Goal: Information Seeking & Learning: Learn about a topic

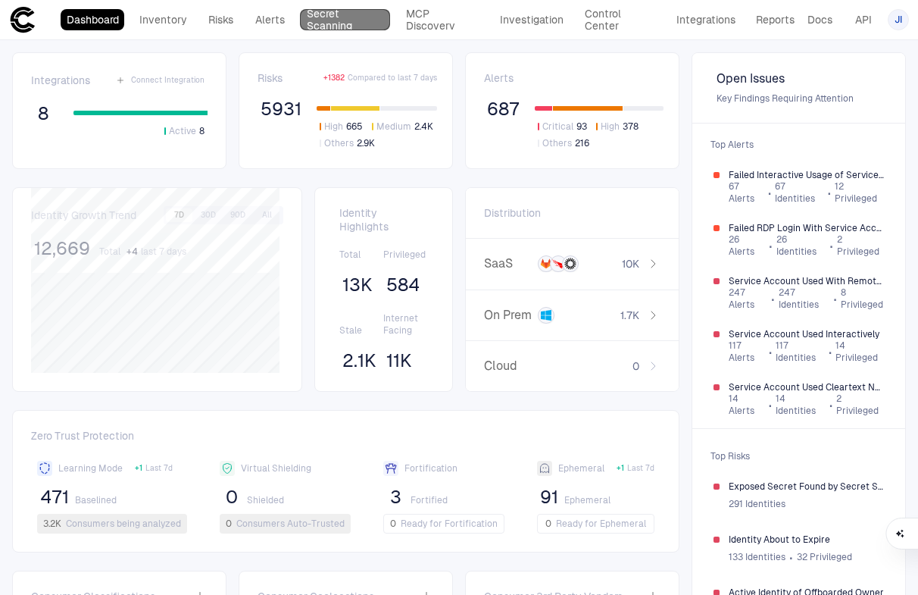
click at [310, 24] on link "Secret Scanning" at bounding box center [345, 19] width 91 height 21
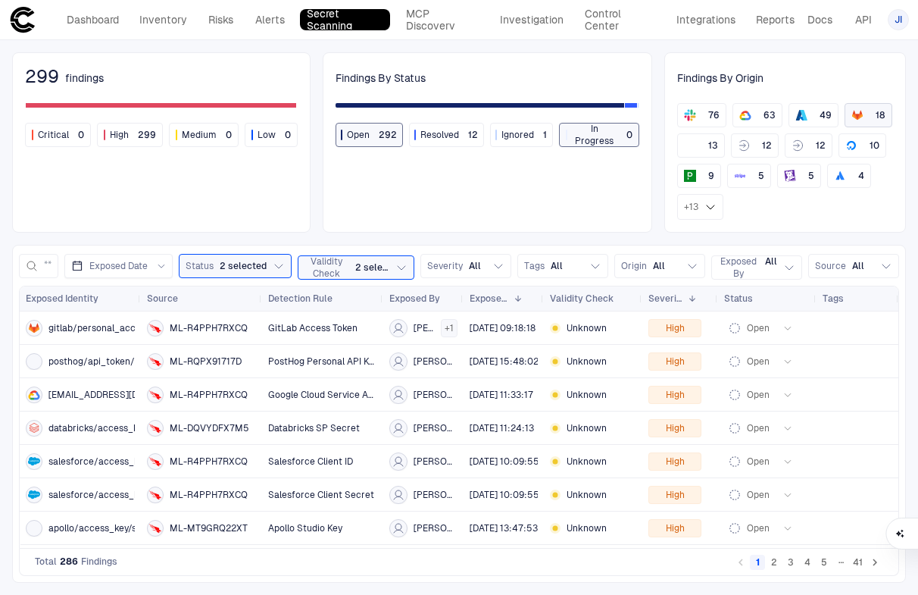
click at [854, 116] on div "18" at bounding box center [868, 115] width 34 height 12
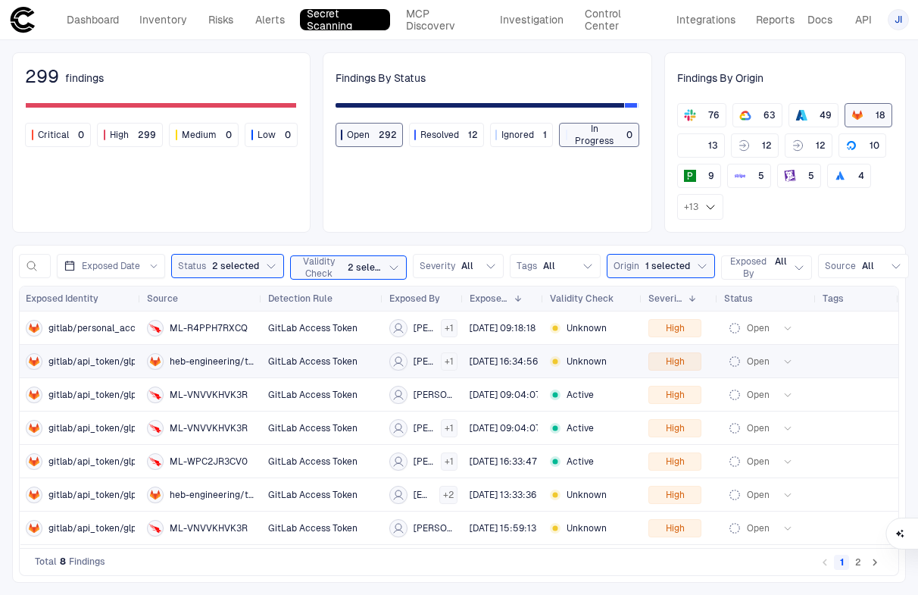
click at [96, 355] on span "gitlab/api_token/glpat-nERD" at bounding box center [109, 361] width 123 height 12
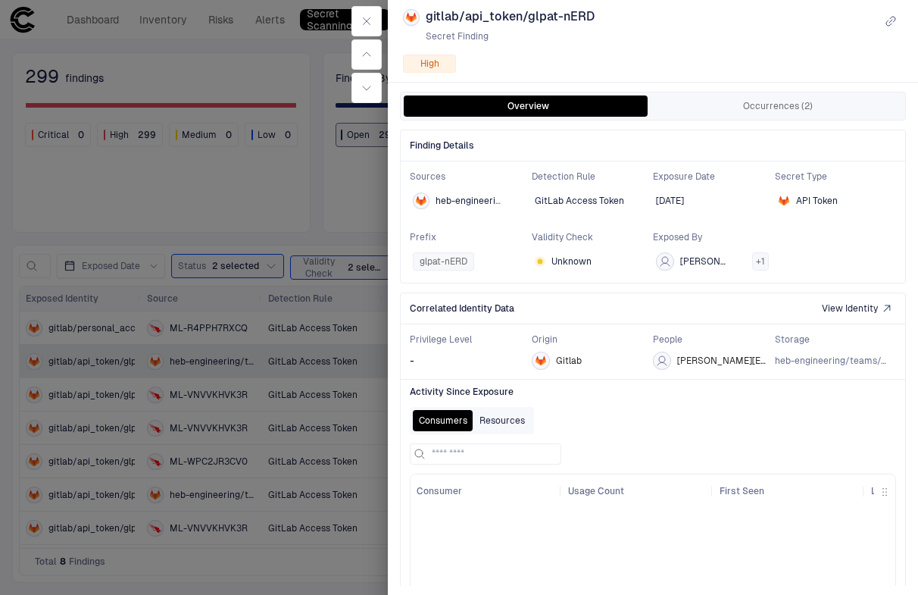
click at [517, 420] on button "Resources" at bounding box center [502, 420] width 58 height 21
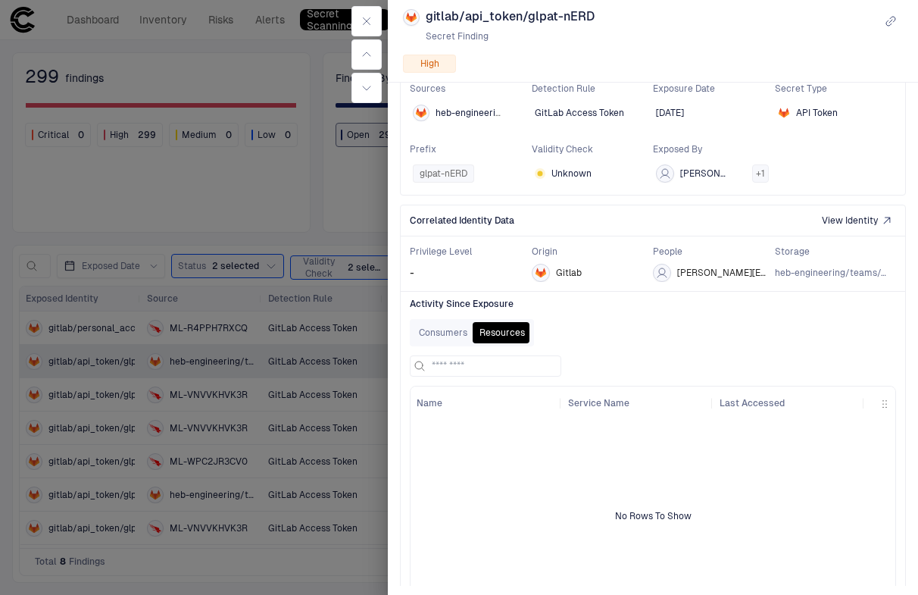
scroll to position [129, 0]
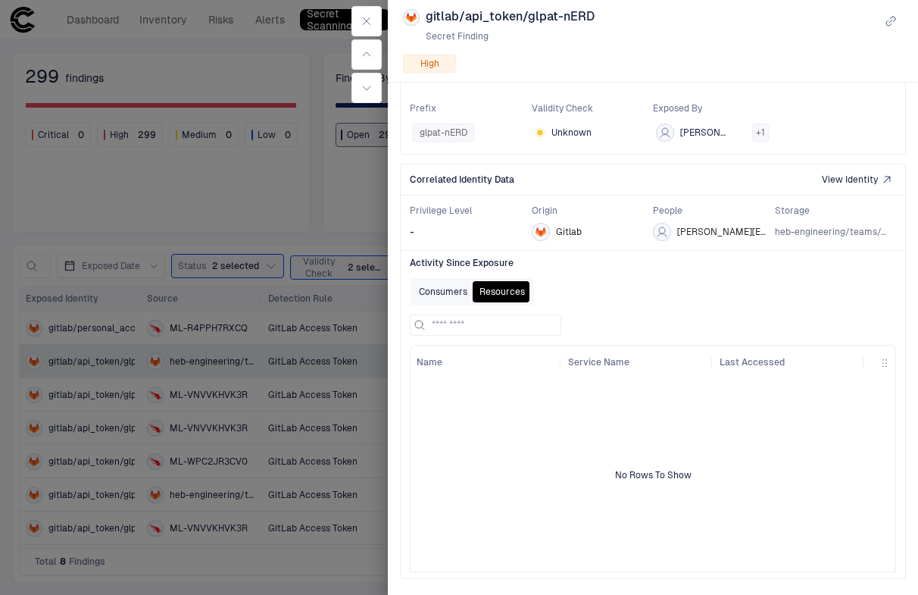
click at [442, 286] on button "Consumers" at bounding box center [443, 291] width 61 height 21
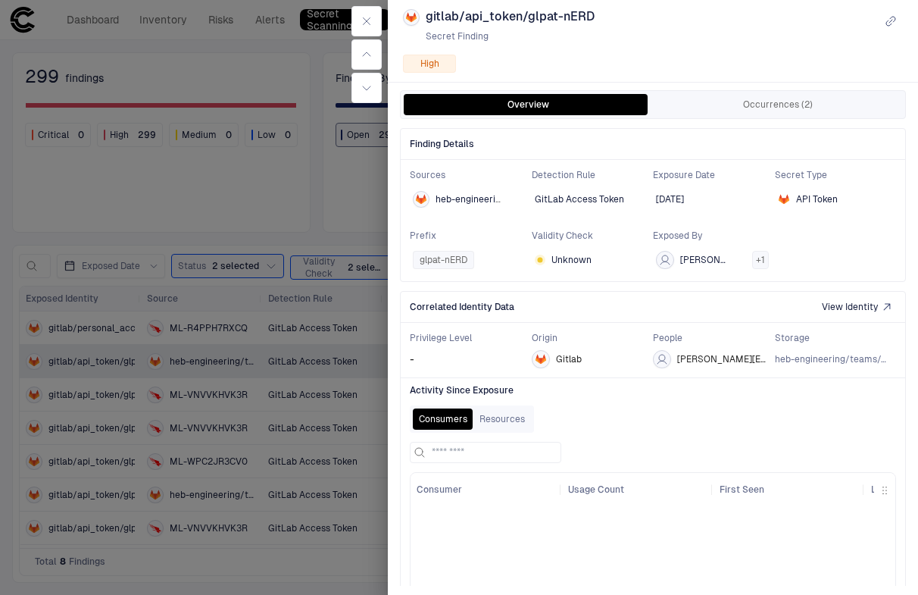
scroll to position [0, 0]
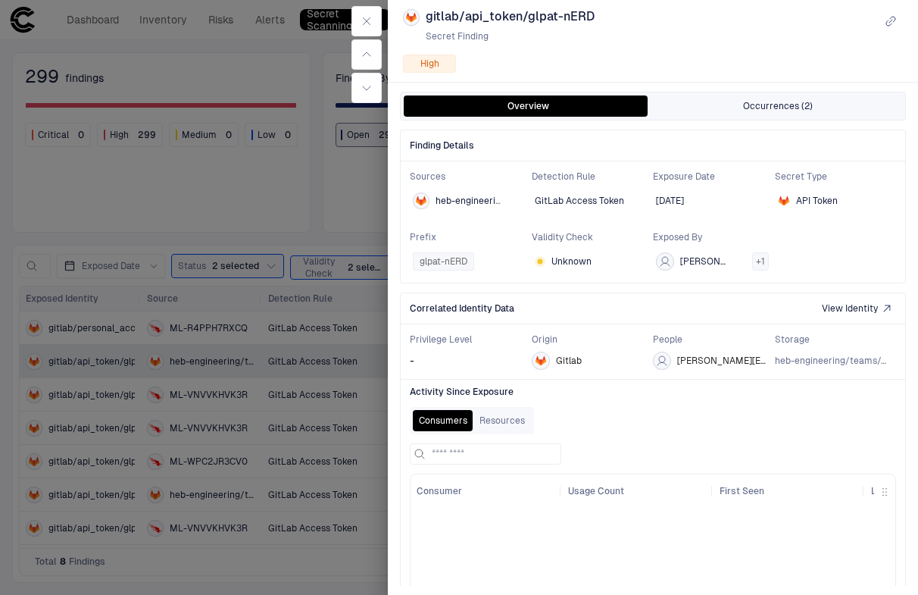
click at [792, 100] on button "Occurrences (2)" at bounding box center [777, 105] width 249 height 21
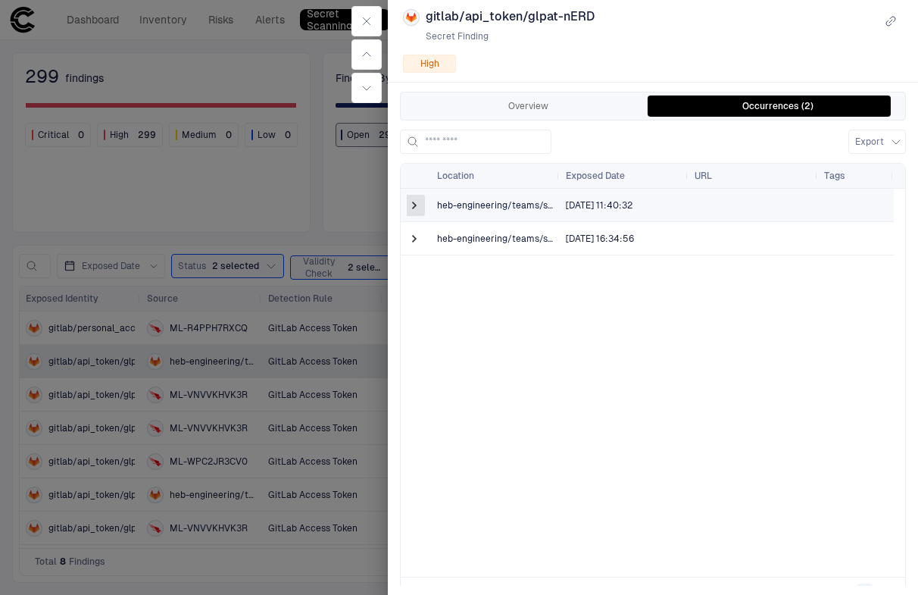
click at [420, 204] on span at bounding box center [414, 205] width 15 height 15
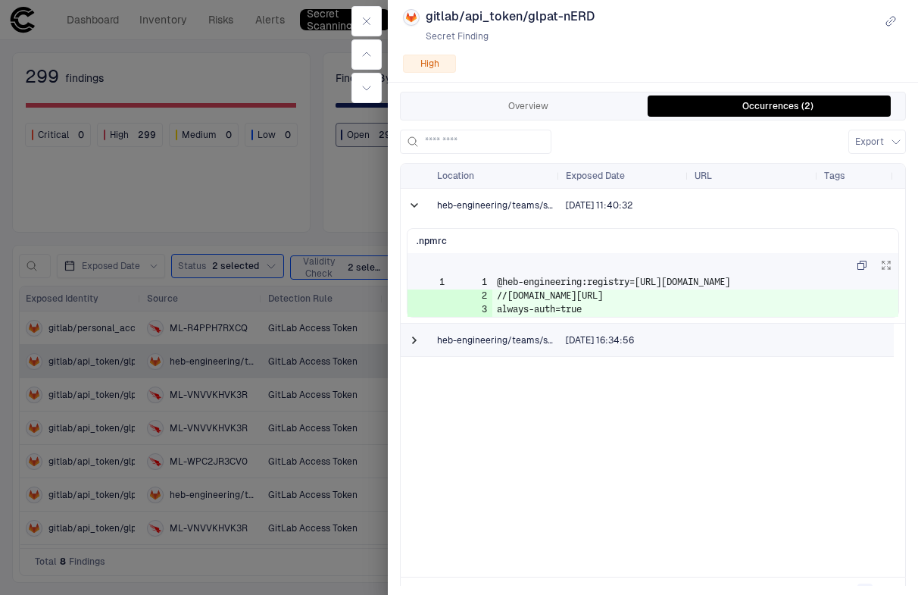
click at [566, 345] on span "[DATE] 16:34:56" at bounding box center [624, 340] width 117 height 30
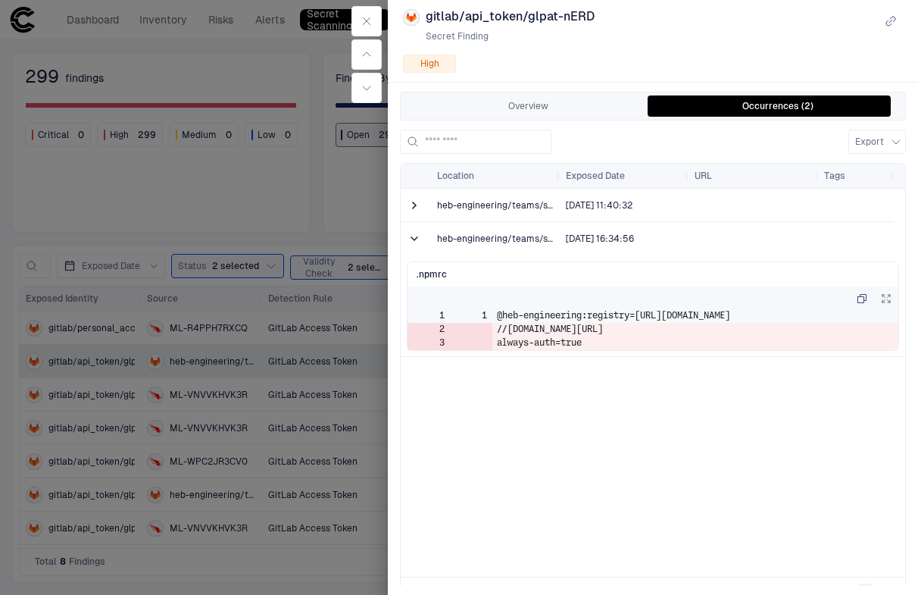
drag, startPoint x: 689, startPoint y: 327, endPoint x: 772, endPoint y: 341, distance: 83.7
click at [776, 334] on td "//[DOMAIN_NAME][URL]" at bounding box center [695, 330] width 406 height 14
click at [683, 329] on td "//[DOMAIN_NAME][URL]" at bounding box center [695, 330] width 406 height 14
click at [410, 204] on span at bounding box center [414, 205] width 15 height 15
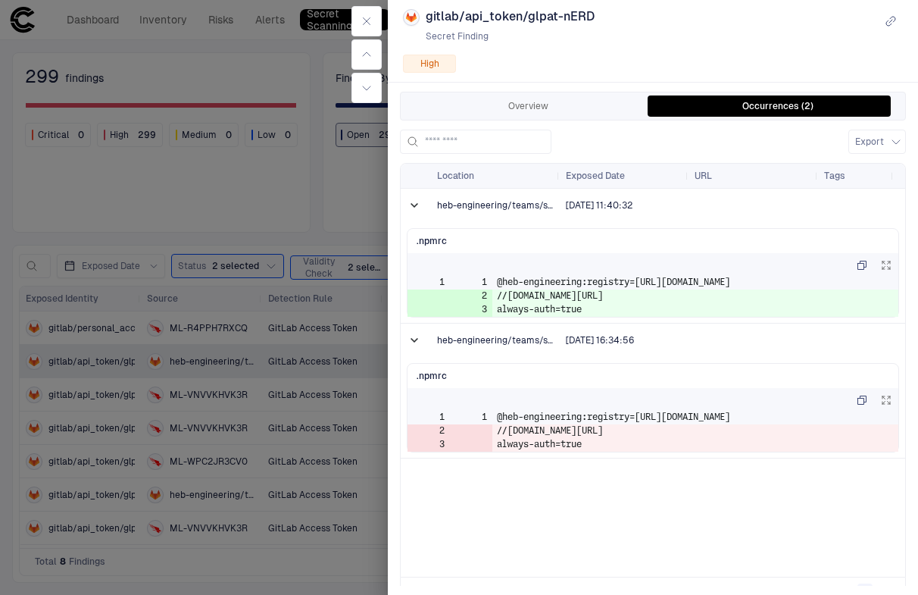
drag, startPoint x: 670, startPoint y: 292, endPoint x: 715, endPoint y: 293, distance: 45.4
click at [715, 293] on td "//[DOMAIN_NAME][URL]" at bounding box center [695, 296] width 406 height 14
drag, startPoint x: 555, startPoint y: 176, endPoint x: 607, endPoint y: 179, distance: 52.3
click at [607, 179] on div "Location Exposed Date URL Tags" at bounding box center [647, 176] width 493 height 24
drag, startPoint x: 557, startPoint y: 178, endPoint x: 657, endPoint y: 189, distance: 99.8
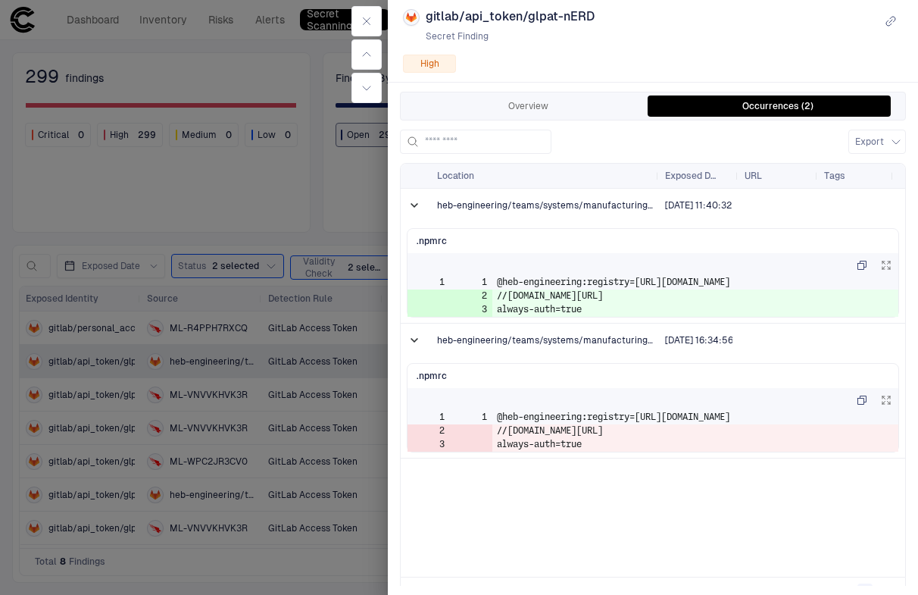
click at [657, 189] on div "Location Exposed Date URL Tags" at bounding box center [653, 370] width 504 height 413
click at [771, 204] on div at bounding box center [777, 205] width 67 height 32
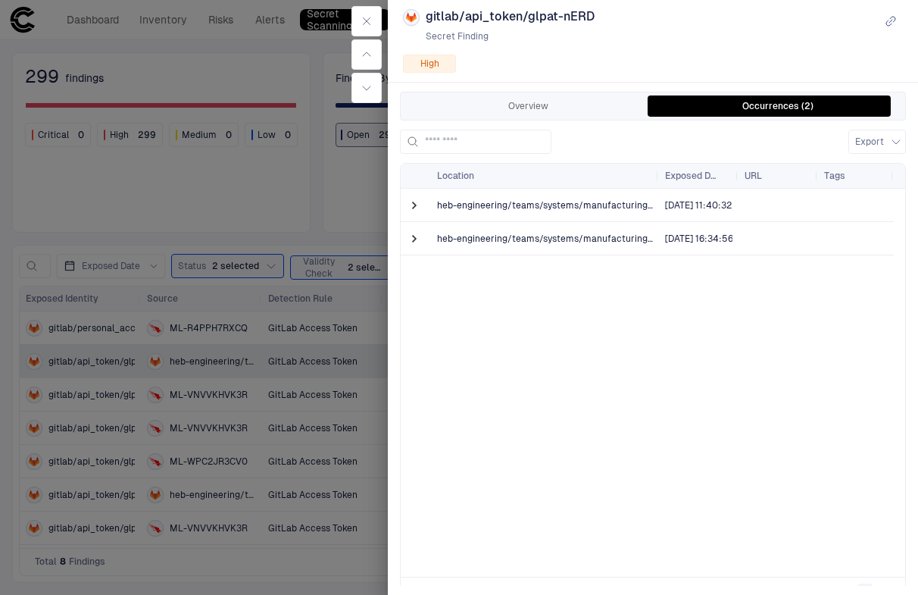
click at [771, 204] on div at bounding box center [777, 204] width 67 height 31
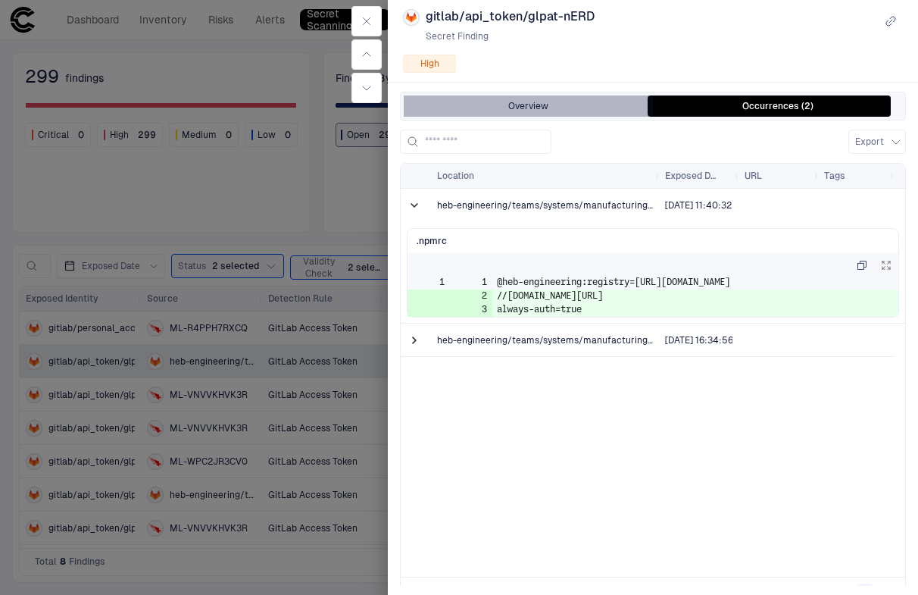
click at [582, 108] on button "Overview" at bounding box center [528, 105] width 249 height 21
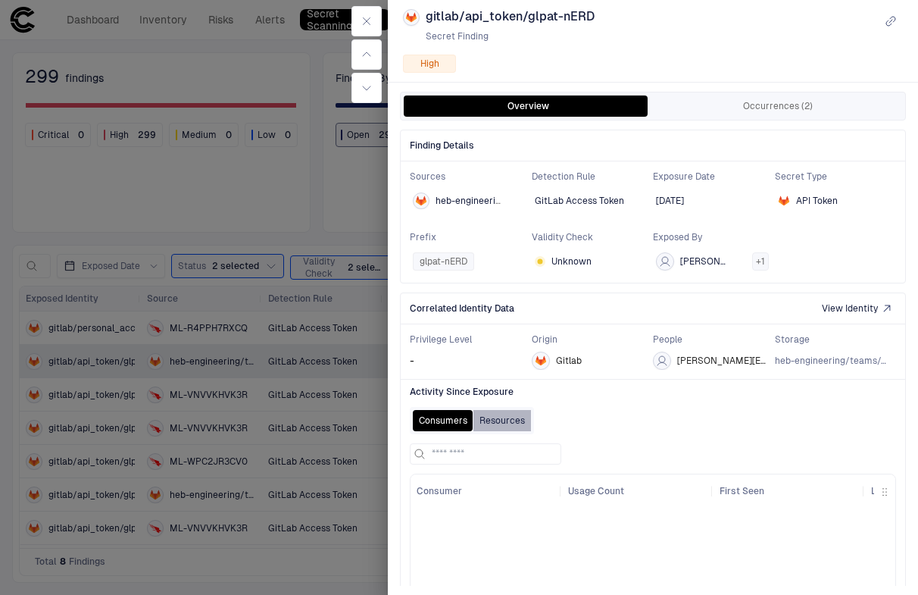
click at [512, 422] on button "Resources" at bounding box center [502, 420] width 58 height 21
click at [450, 421] on button "Consumers" at bounding box center [443, 420] width 61 height 21
click at [362, 20] on icon "button" at bounding box center [367, 21] width 12 height 12
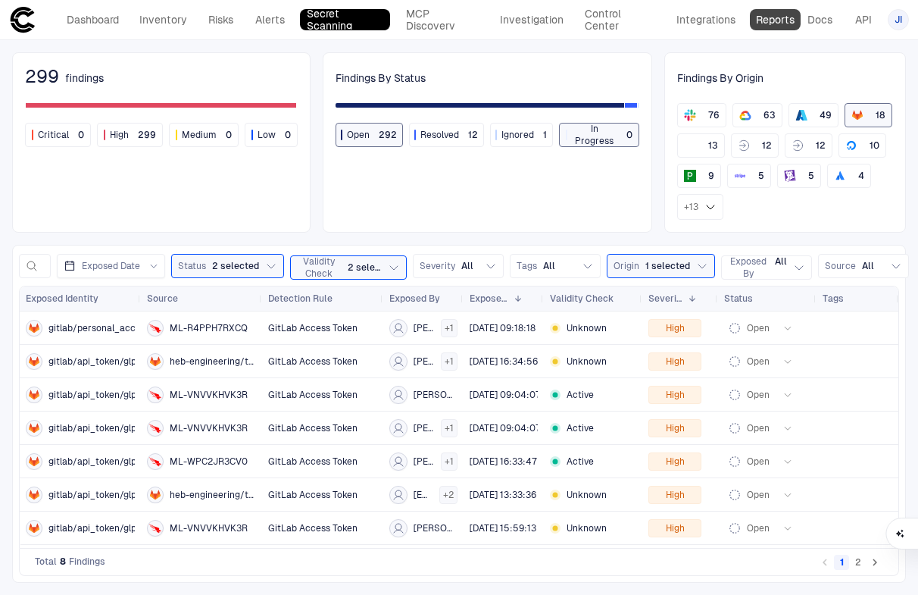
click at [776, 20] on link "Reports" at bounding box center [775, 19] width 51 height 21
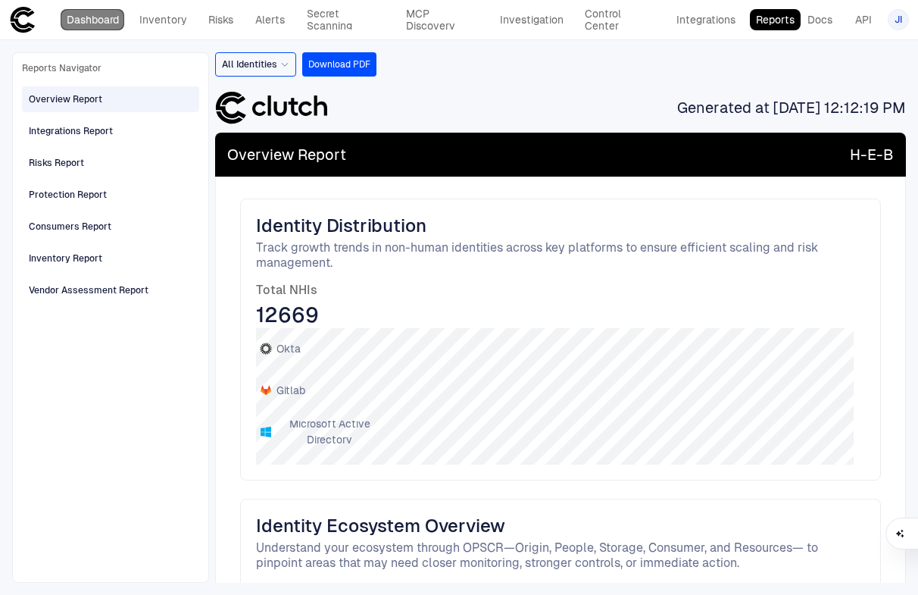
click at [103, 11] on link "Dashboard" at bounding box center [93, 19] width 64 height 21
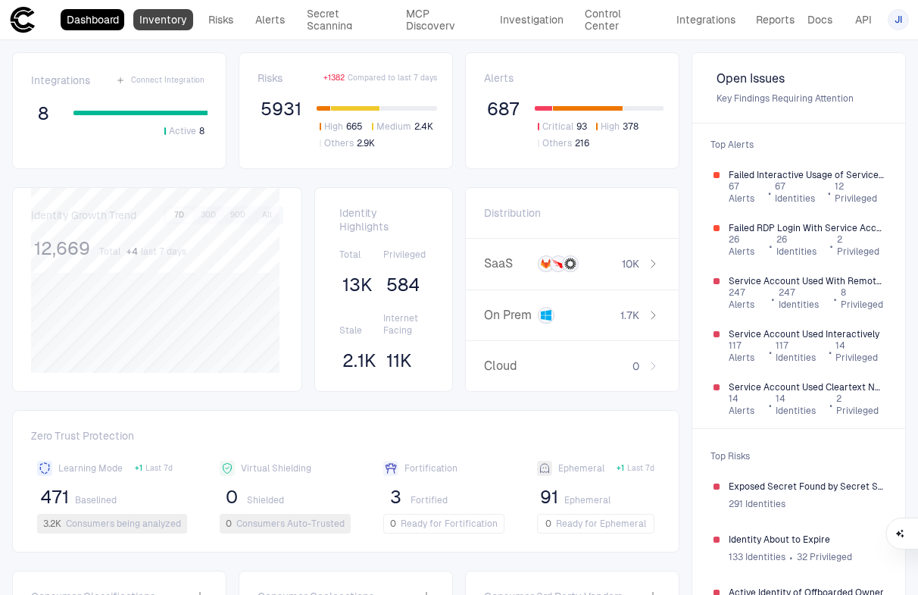
click at [159, 23] on link "Inventory" at bounding box center [162, 19] width 59 height 21
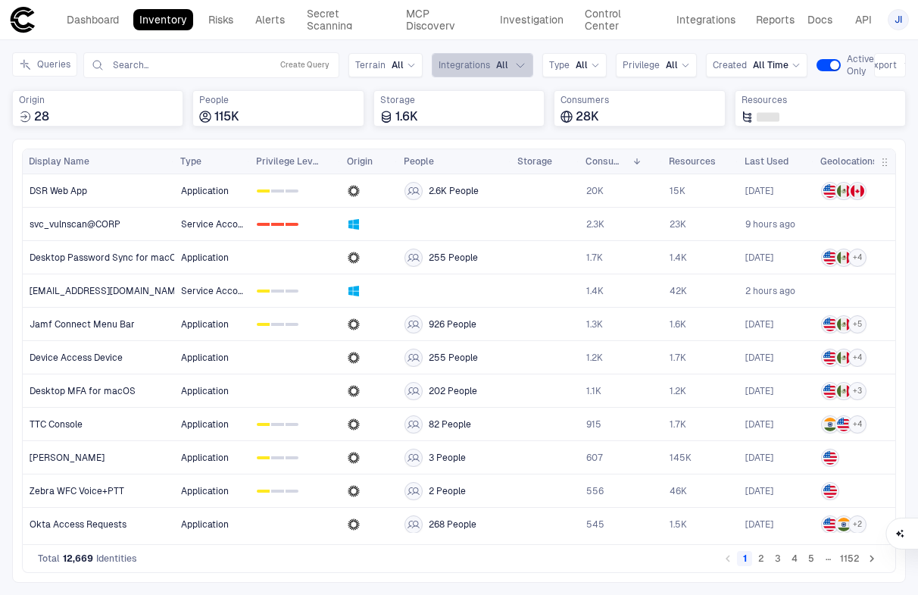
click at [520, 70] on icon "button" at bounding box center [520, 65] width 12 height 12
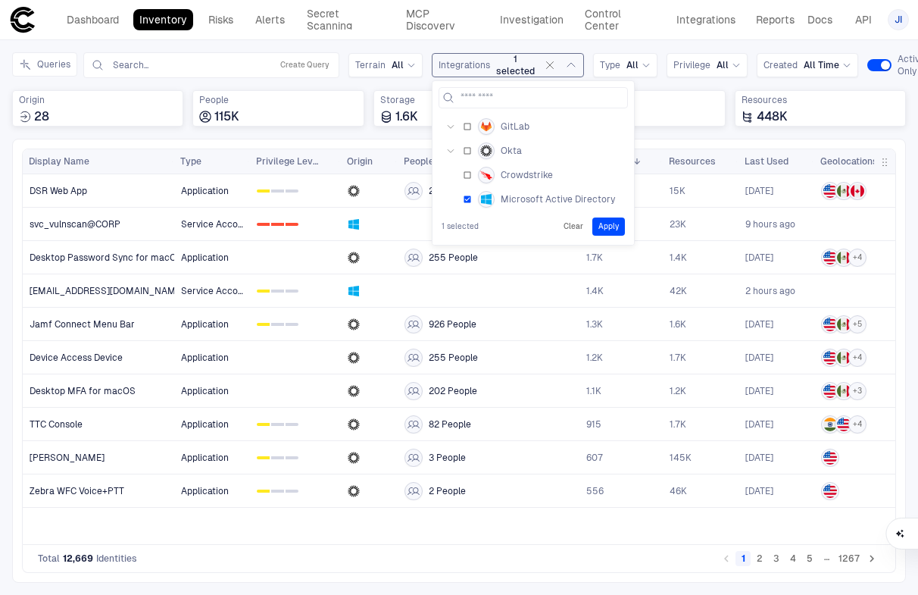
click at [610, 227] on button "Apply" at bounding box center [608, 226] width 33 height 18
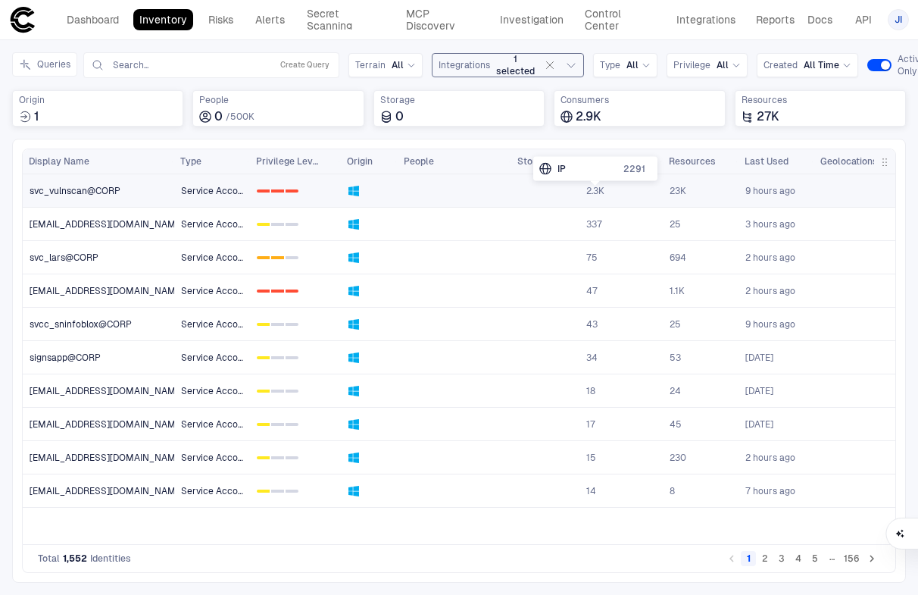
click at [604, 191] on span "2.3K" at bounding box center [595, 191] width 18 height 12
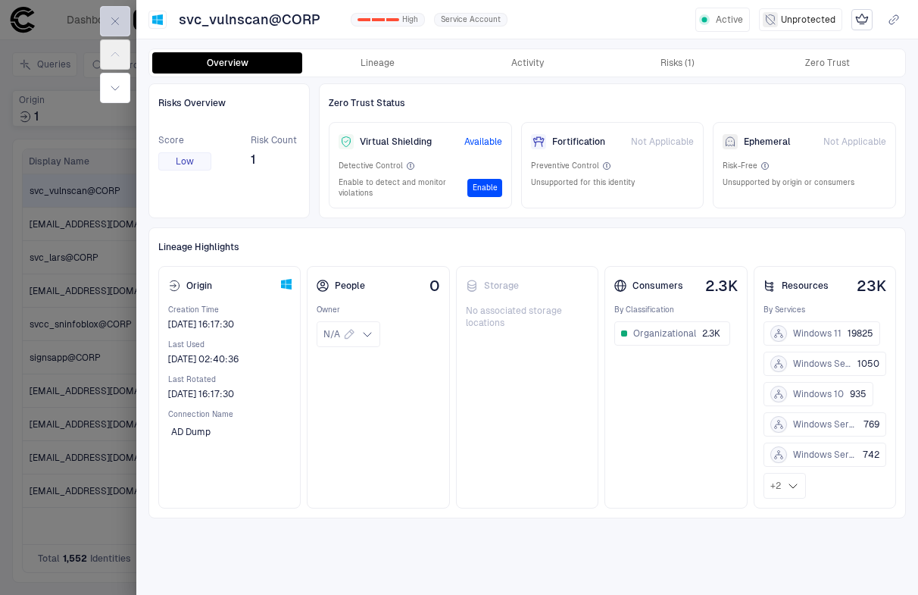
click at [114, 21] on icon "button" at bounding box center [115, 21] width 7 height 7
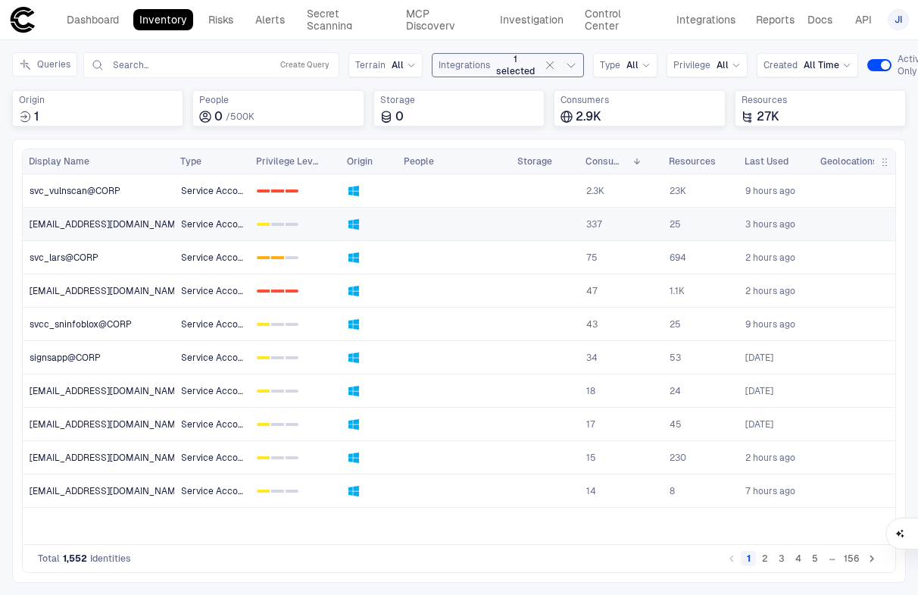
click at [130, 228] on span "[EMAIL_ADDRESS][DOMAIN_NAME]" at bounding box center [107, 224] width 155 height 12
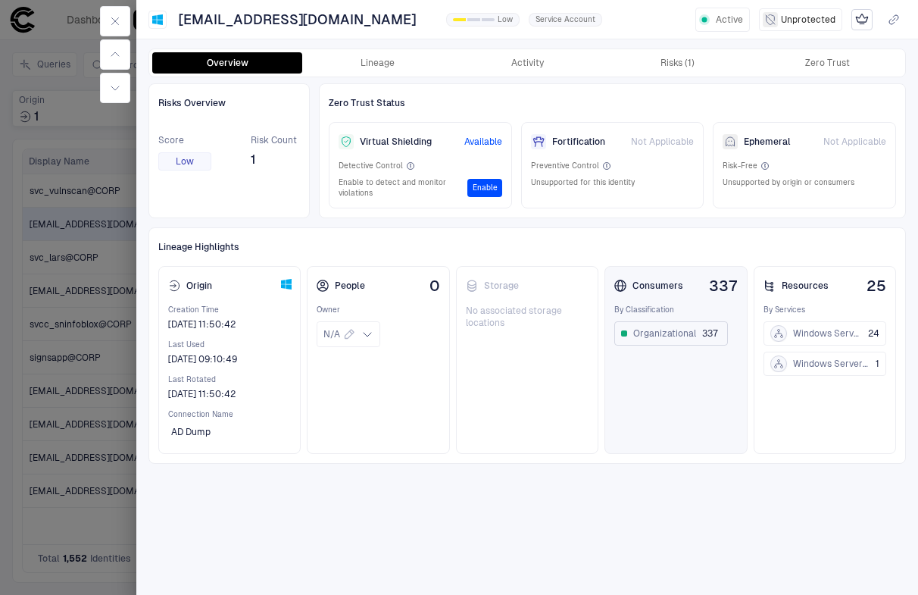
click at [682, 334] on span "Organizational" at bounding box center [664, 333] width 63 height 12
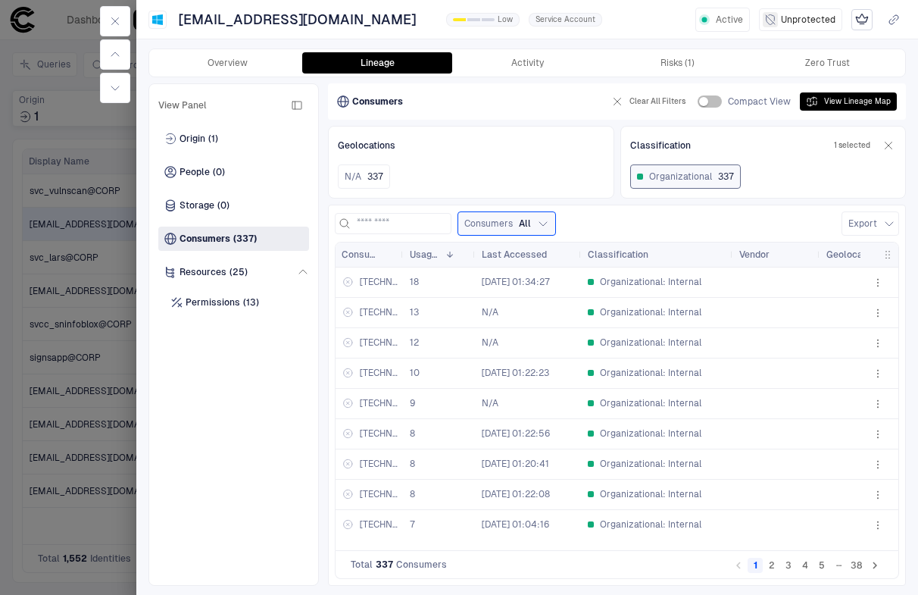
click at [420, 281] on span "18" at bounding box center [440, 282] width 60 height 30
click at [373, 279] on span "[TECHNICAL_ID]" at bounding box center [379, 282] width 38 height 12
click at [350, 282] on icon at bounding box center [348, 282] width 12 height 12
click at [376, 278] on span at bounding box center [378, 275] width 9 height 7
click at [648, 276] on span "Organizational: Internal" at bounding box center [650, 282] width 101 height 12
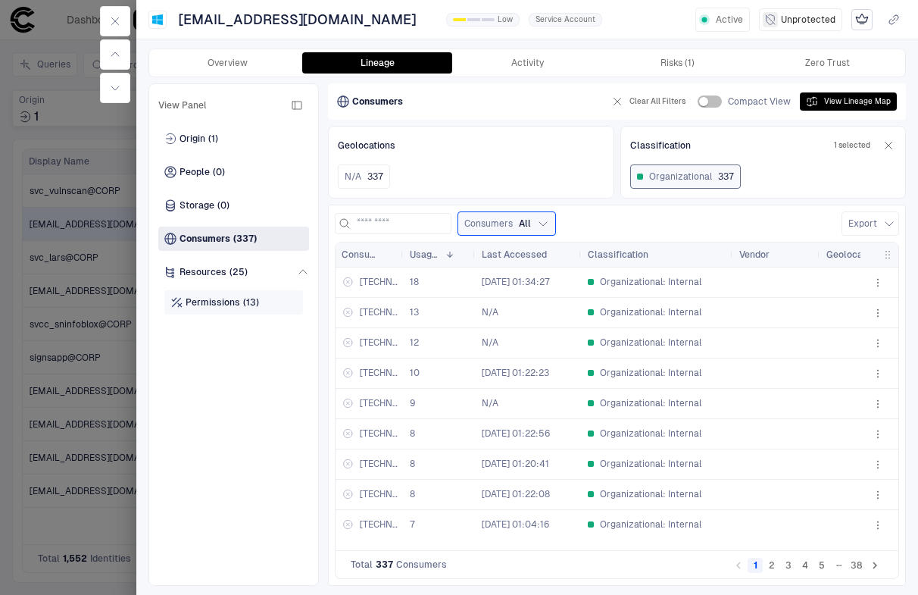
click at [267, 298] on div "Permissions (13)" at bounding box center [233, 302] width 139 height 24
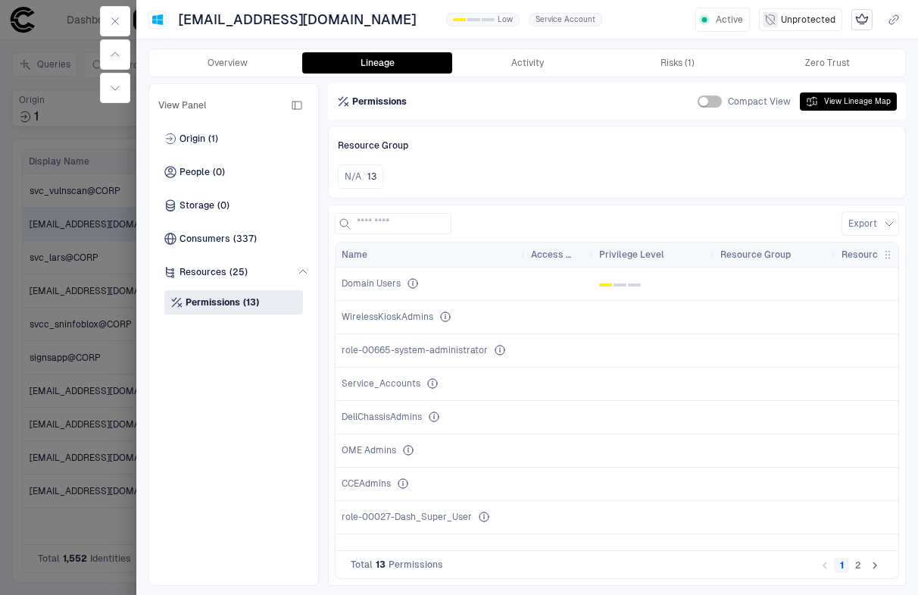
click at [384, 488] on span "CCEAdmins" at bounding box center [366, 483] width 49 height 12
click at [406, 484] on icon "To administer Dell Open Manage appliances & GPO administration" at bounding box center [403, 483] width 12 height 12
click at [195, 135] on span "Origin" at bounding box center [192, 139] width 26 height 12
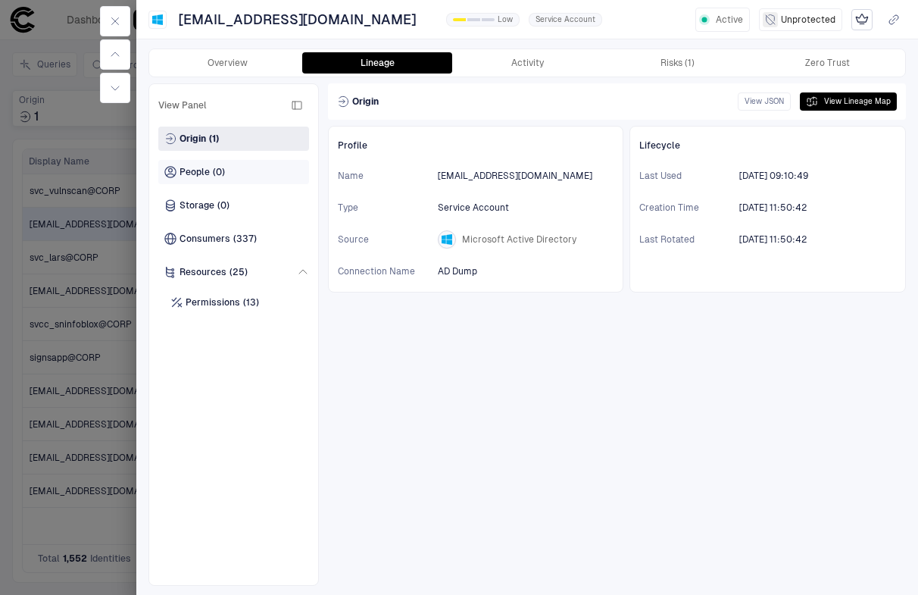
click at [230, 172] on div "People (0)" at bounding box center [233, 172] width 151 height 24
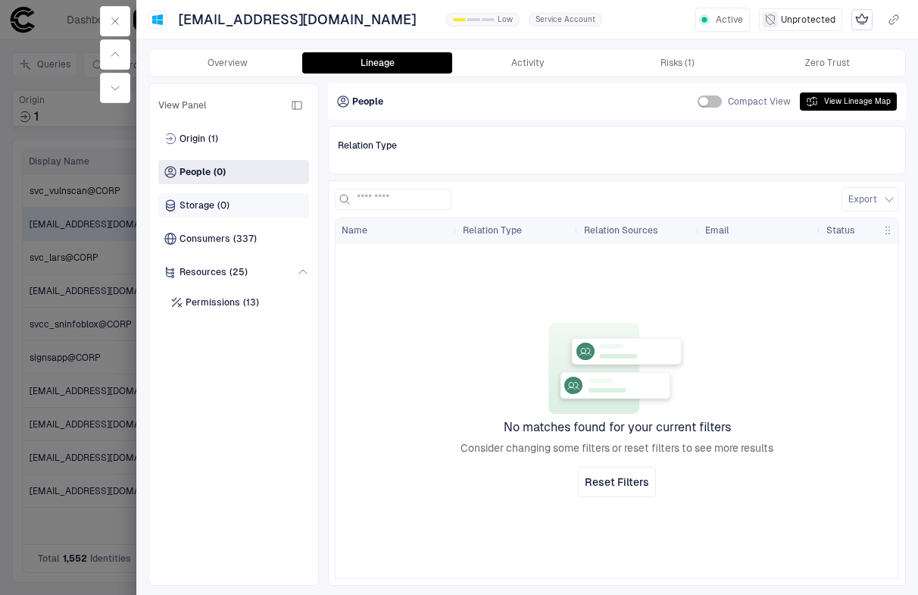
click at [226, 208] on span "(0)" at bounding box center [223, 205] width 12 height 12
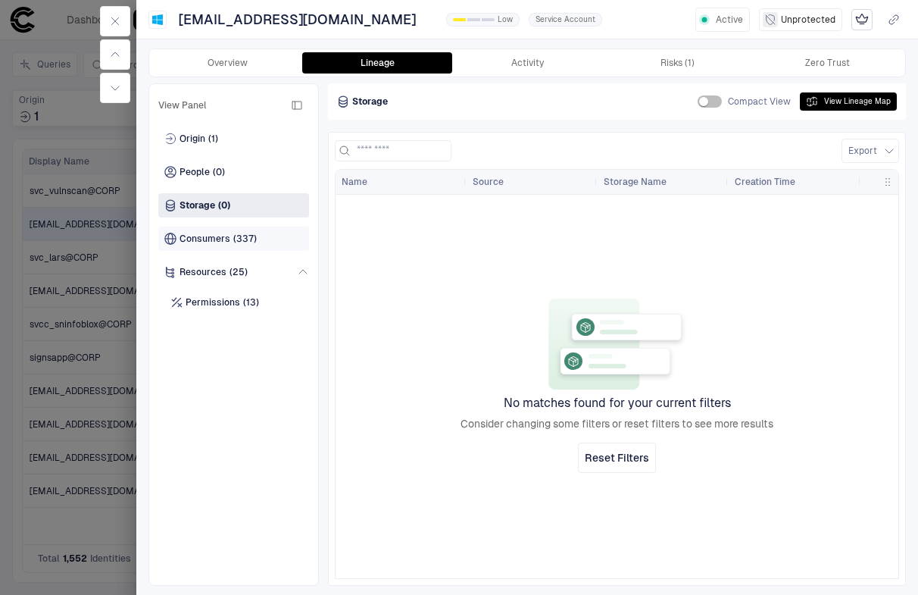
click at [233, 233] on span "(337)" at bounding box center [244, 239] width 23 height 12
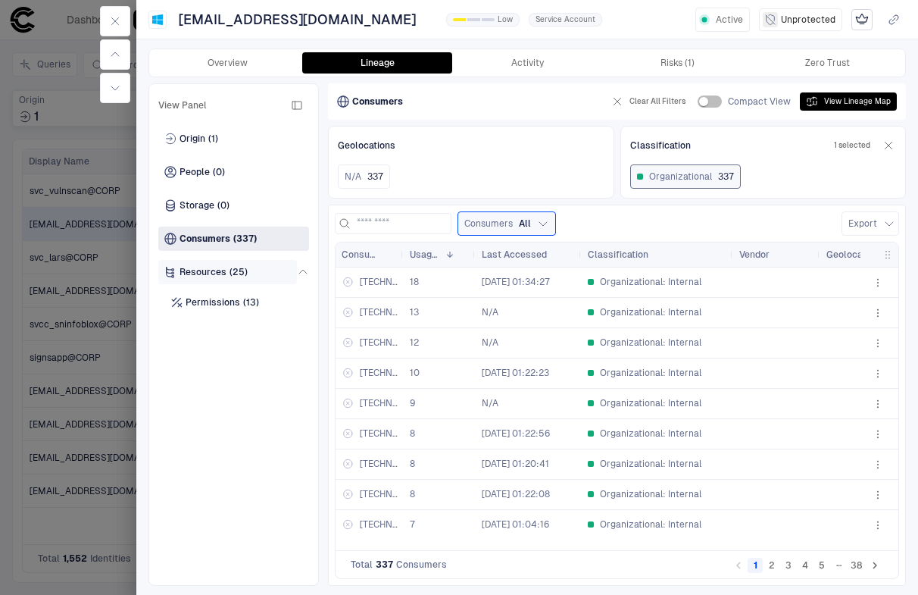
click at [243, 270] on span "(25)" at bounding box center [238, 272] width 18 height 12
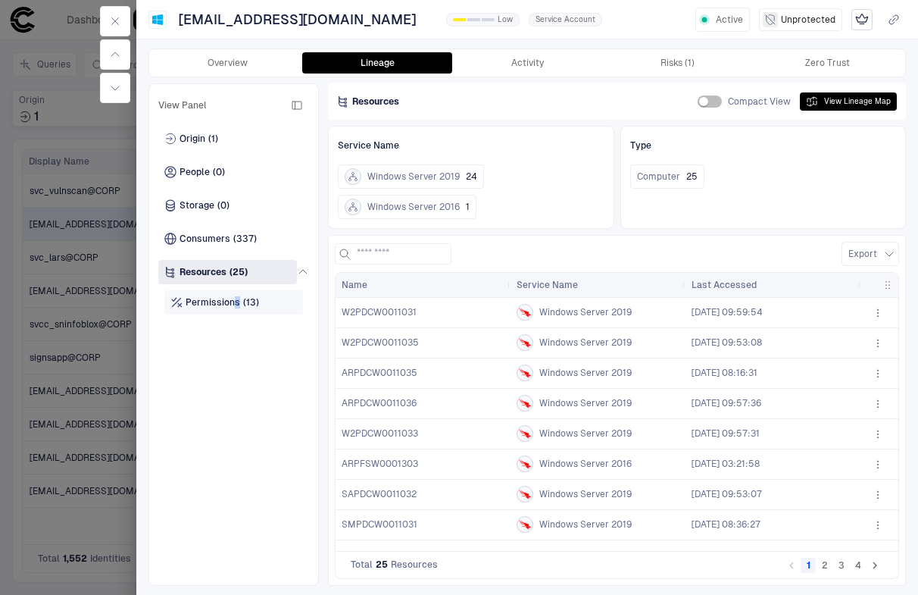
click at [235, 303] on span "Permissions" at bounding box center [213, 302] width 55 height 12
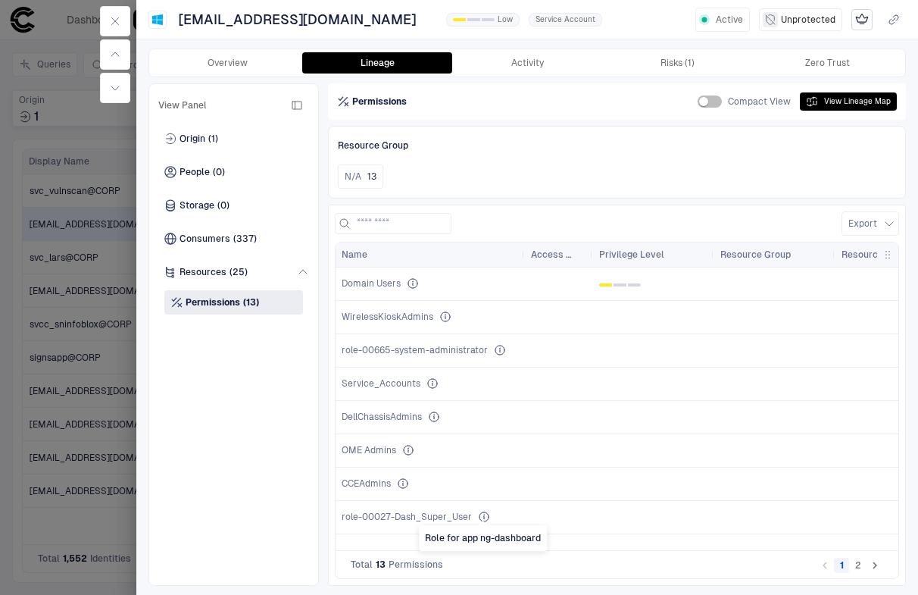
click at [484, 514] on icon "Role for app ng-dashboard" at bounding box center [484, 516] width 12 height 12
click at [116, 21] on icon "button" at bounding box center [115, 21] width 12 height 12
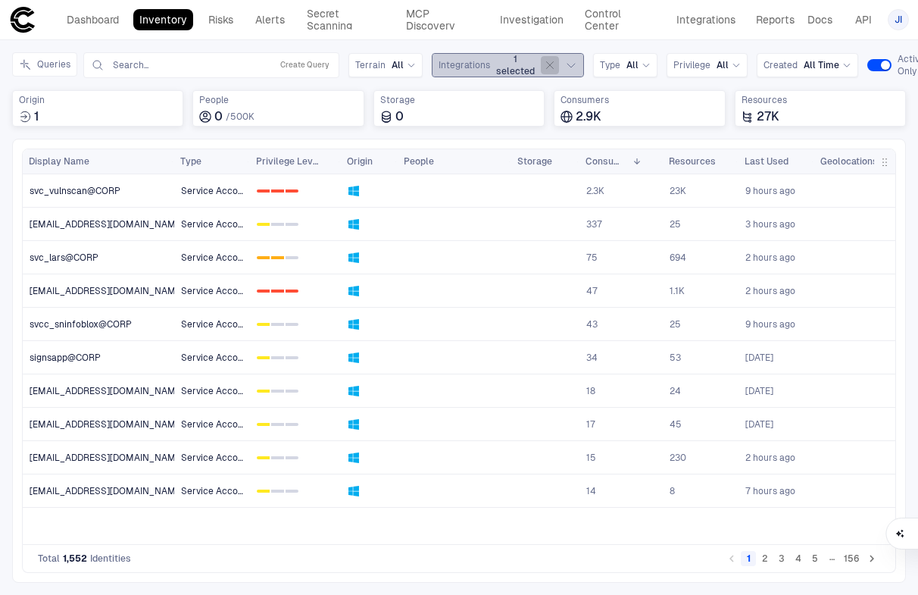
click at [546, 66] on icon "button" at bounding box center [550, 65] width 12 height 12
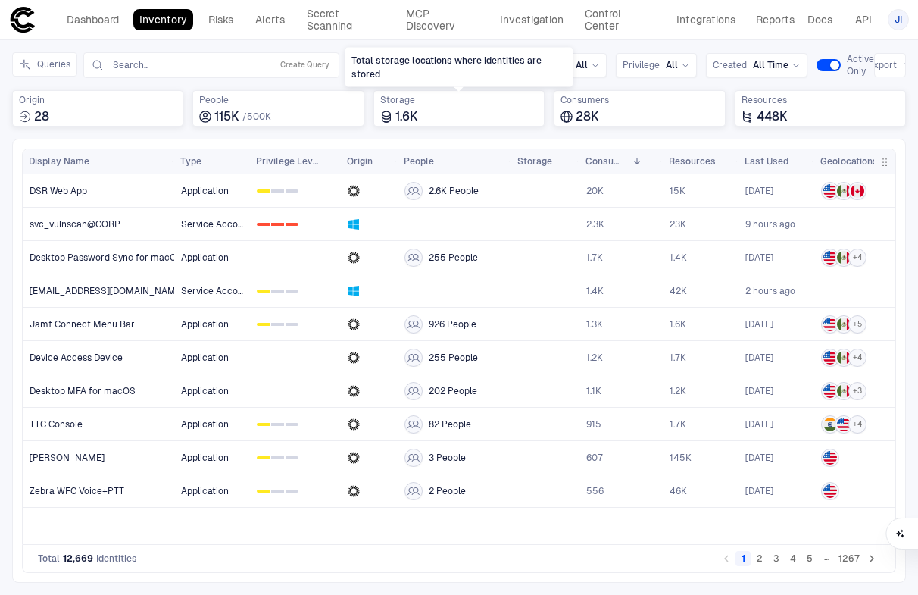
click at [512, 73] on div "Total storage locations where identities are stored" at bounding box center [458, 67] width 227 height 39
click at [517, 64] on icon "button" at bounding box center [521, 66] width 8 height 4
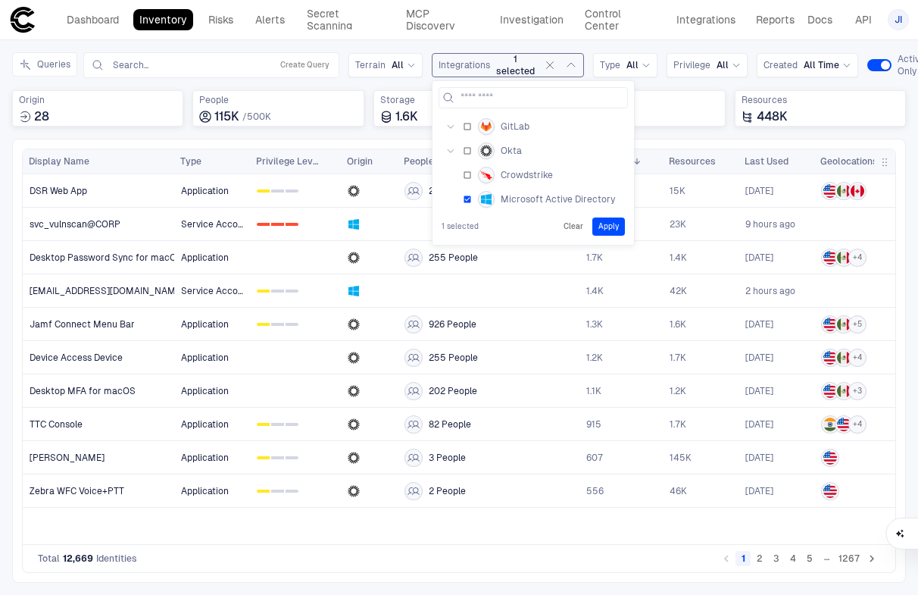
drag, startPoint x: 616, startPoint y: 227, endPoint x: 609, endPoint y: 252, distance: 26.1
click at [616, 228] on button "Apply" at bounding box center [608, 226] width 33 height 18
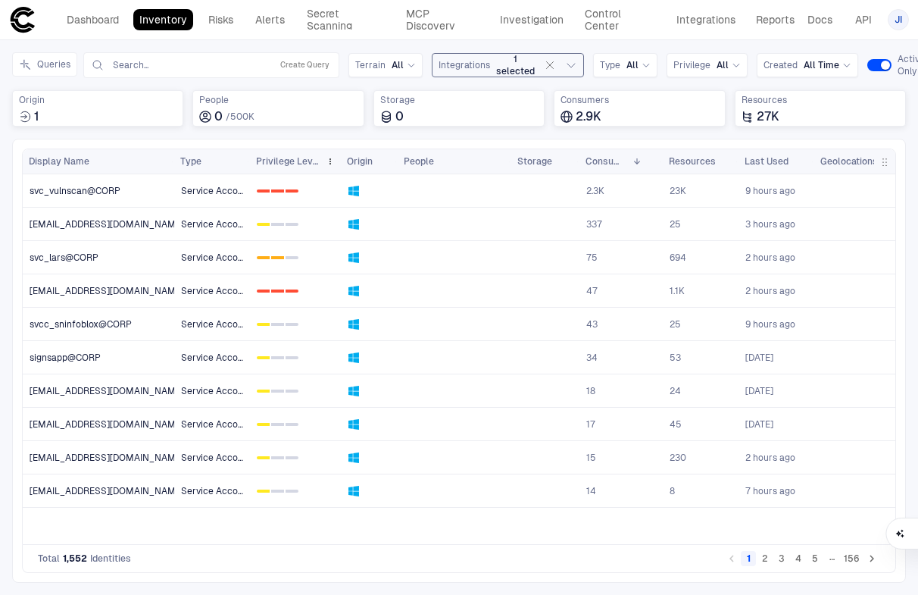
click at [299, 161] on span "Privilege Level" at bounding box center [288, 161] width 64 height 12
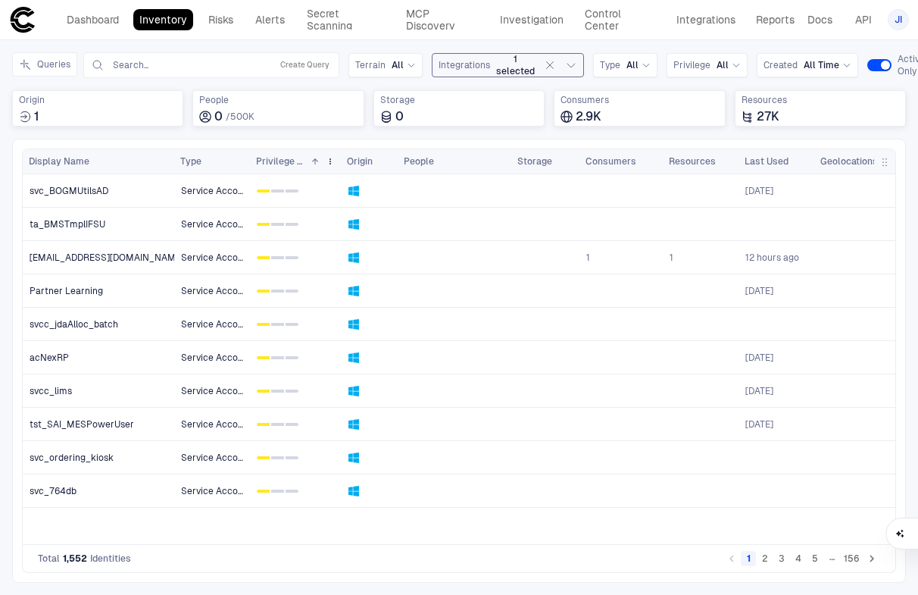
click at [299, 161] on span "Privilege Level" at bounding box center [280, 161] width 48 height 12
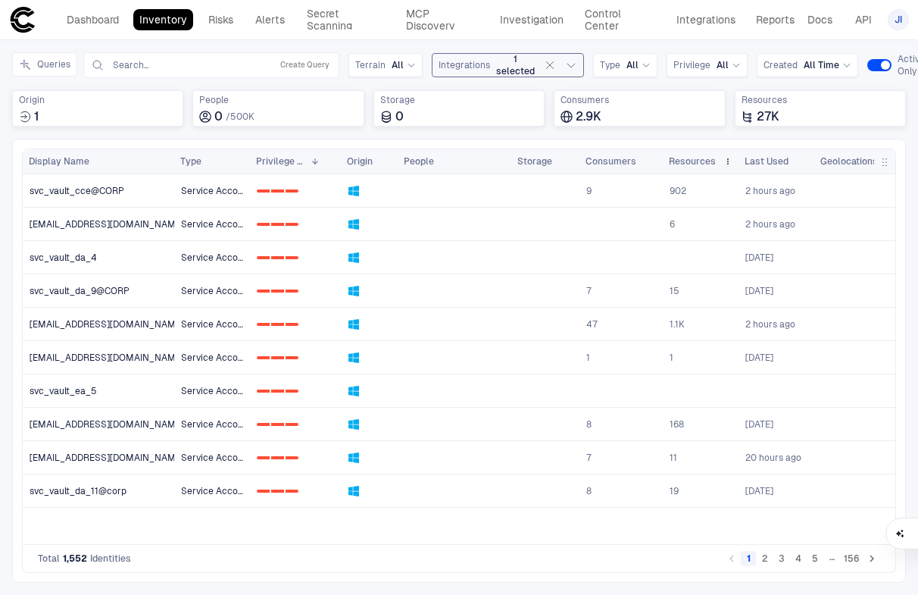
click at [689, 167] on div "Resources" at bounding box center [693, 161] width 48 height 17
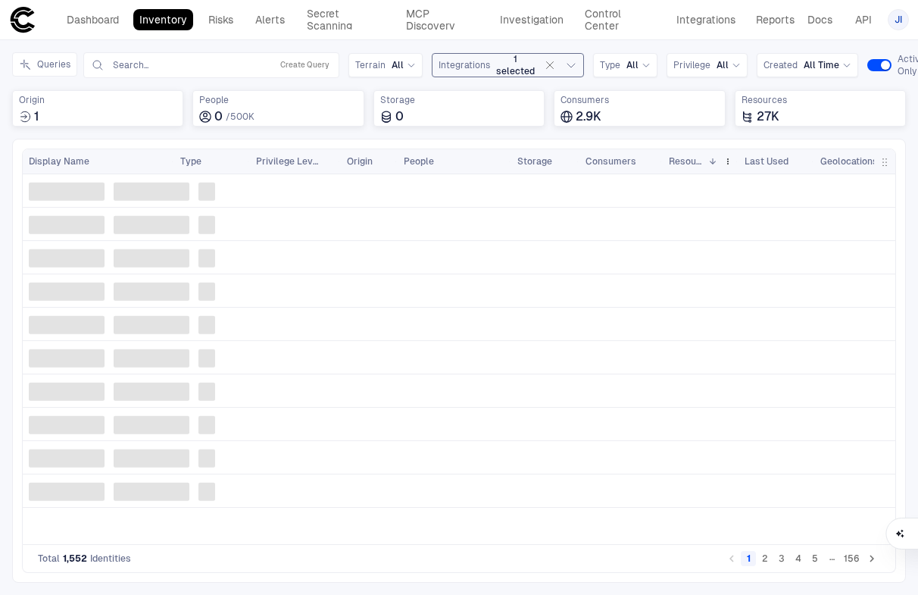
click at [699, 164] on span "Resources" at bounding box center [685, 161] width 33 height 12
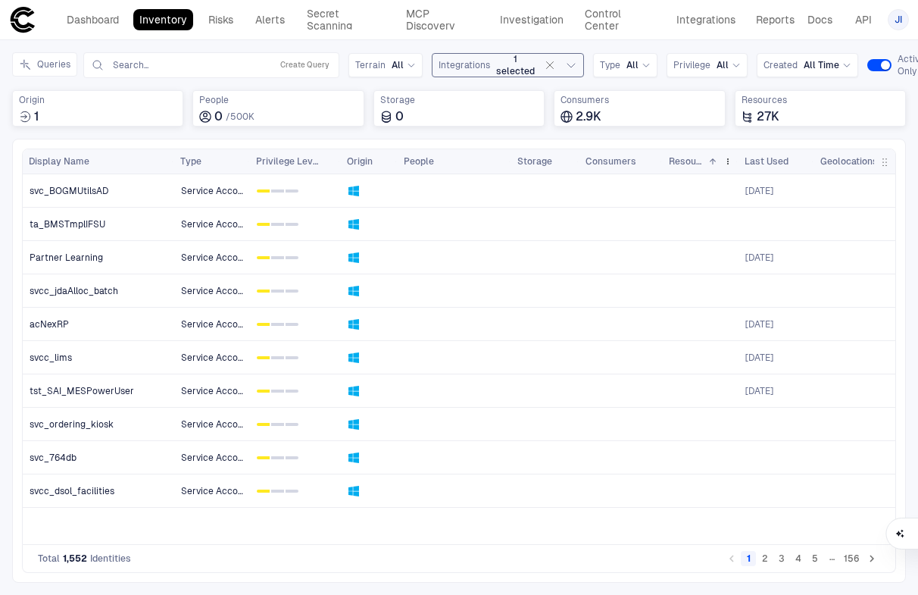
click at [697, 164] on span "Resources" at bounding box center [685, 161] width 33 height 12
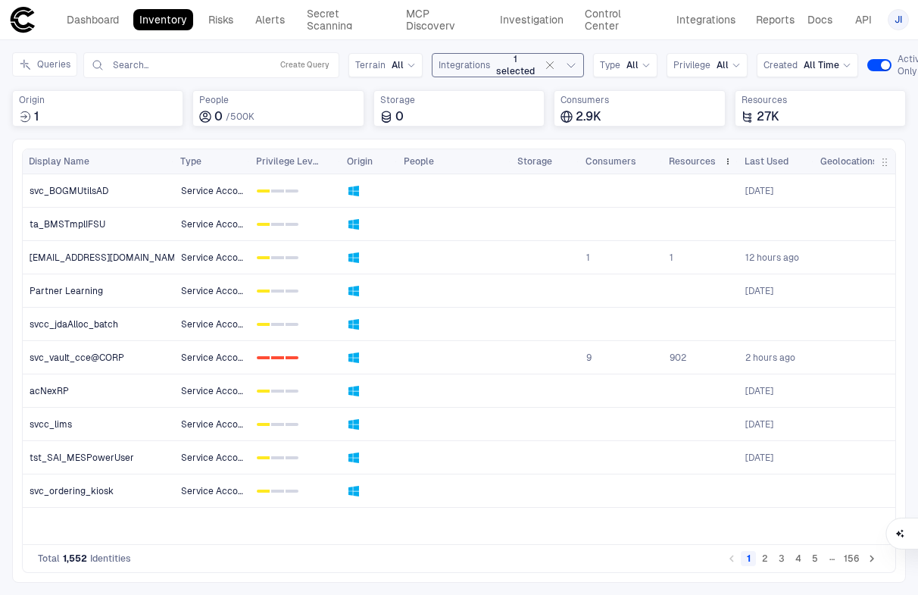
click at [695, 161] on span "Resources" at bounding box center [692, 161] width 47 height 12
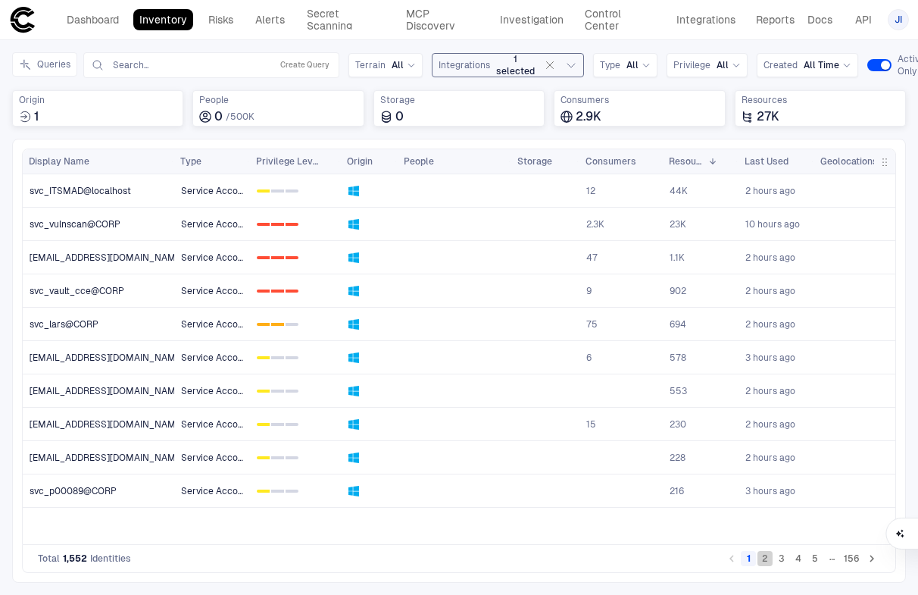
click at [763, 551] on button "2" at bounding box center [764, 558] width 15 height 15
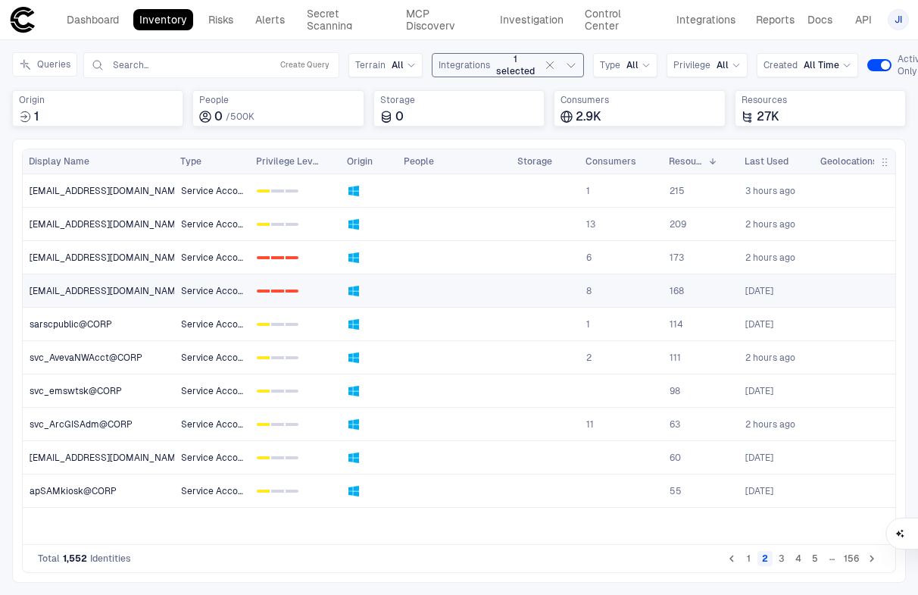
click at [137, 288] on span "[EMAIL_ADDRESS][DOMAIN_NAME]" at bounding box center [107, 291] width 155 height 12
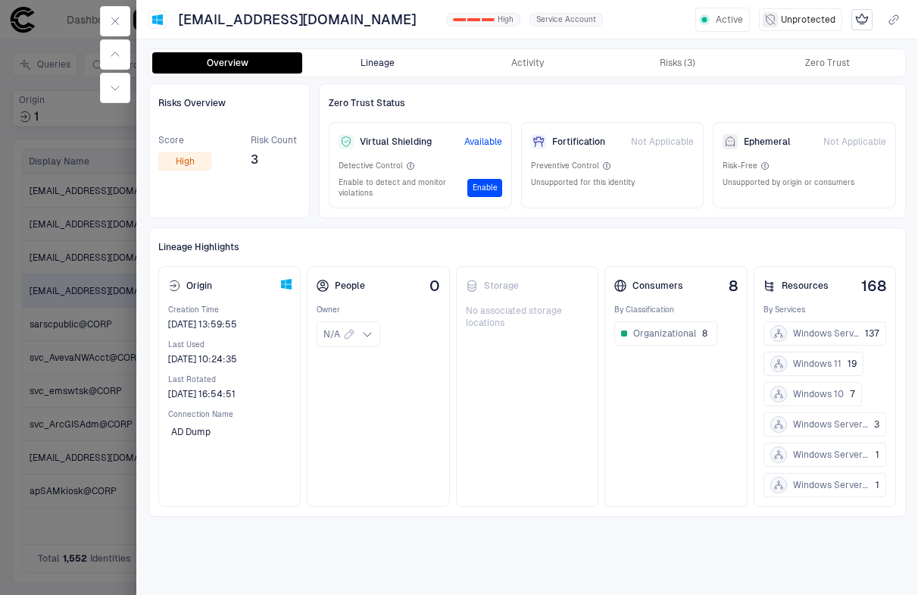
click at [392, 56] on button "Lineage" at bounding box center [377, 62] width 150 height 21
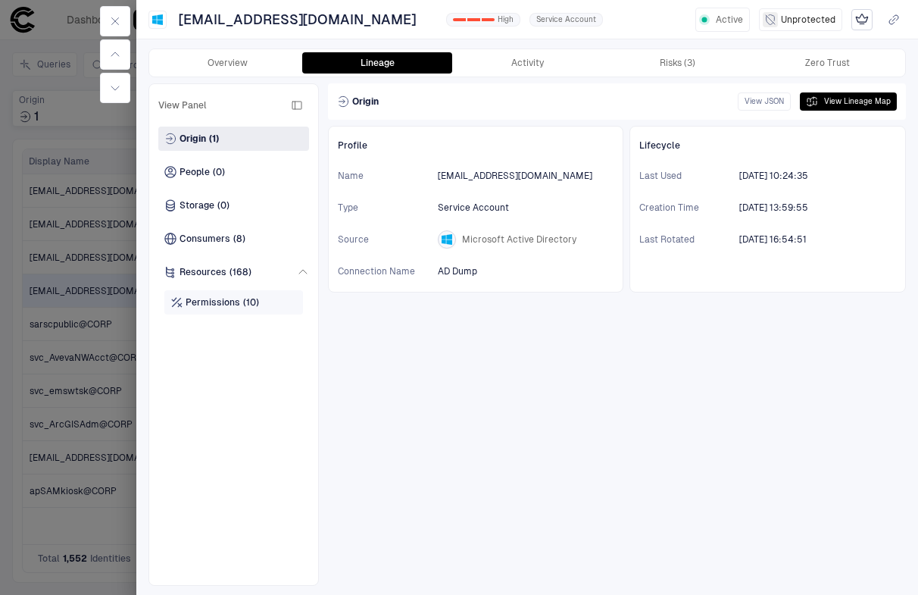
click at [243, 300] on span "(10)" at bounding box center [251, 302] width 16 height 12
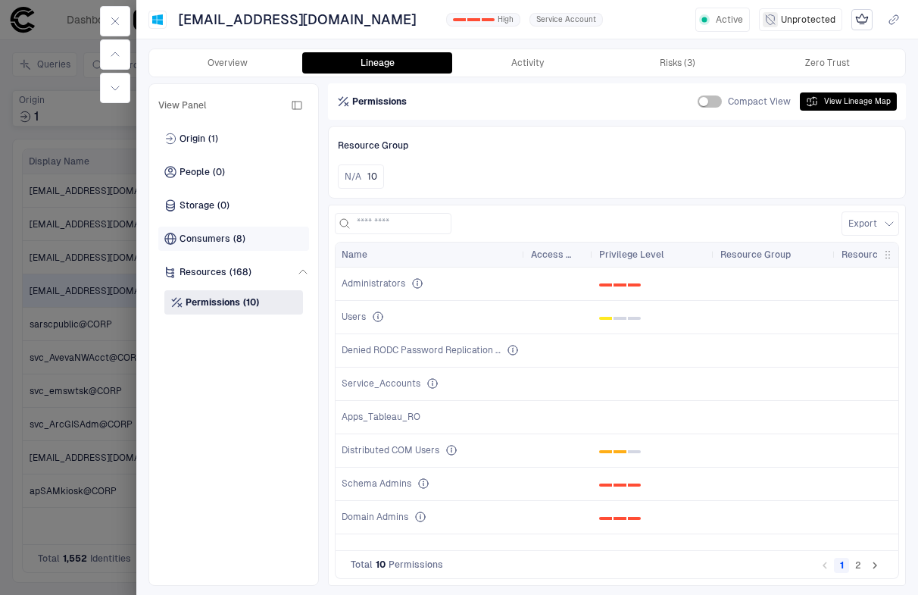
click at [242, 242] on span "(8)" at bounding box center [239, 239] width 12 height 12
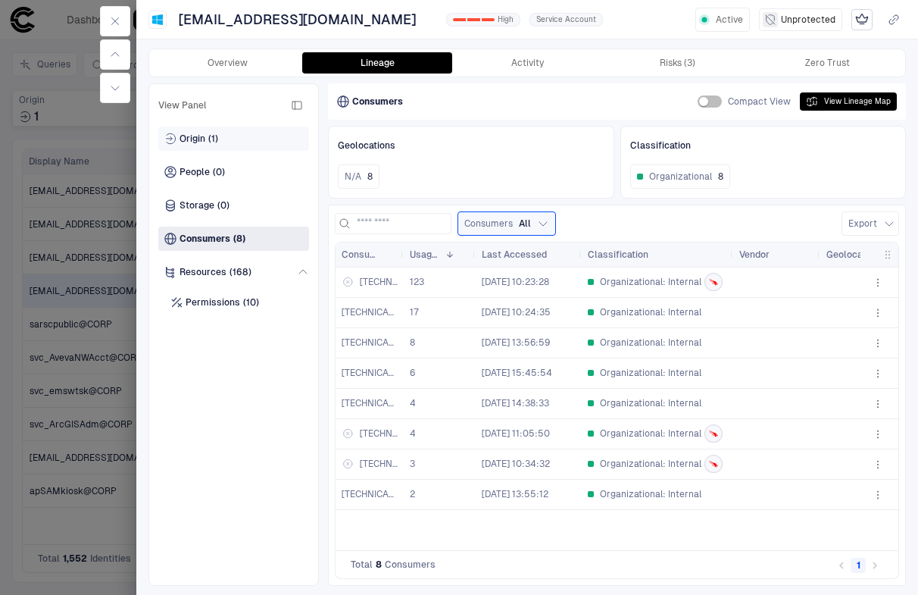
click at [242, 143] on div "Origin (1)" at bounding box center [233, 138] width 151 height 24
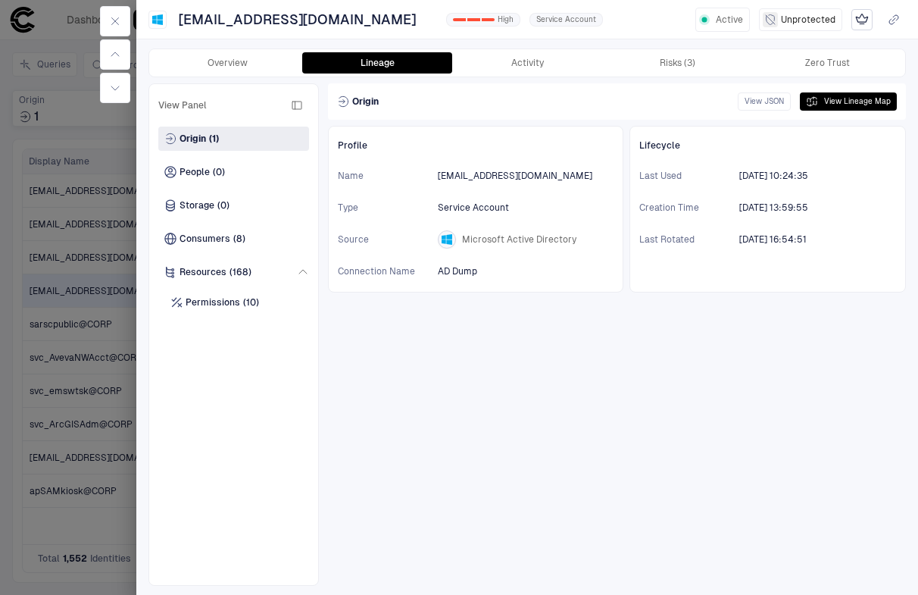
click at [526, 73] on div "Overview Lineage Activity Risks (3) Zero Trust" at bounding box center [527, 62] width 756 height 27
click at [529, 64] on button "Activity" at bounding box center [527, 62] width 150 height 21
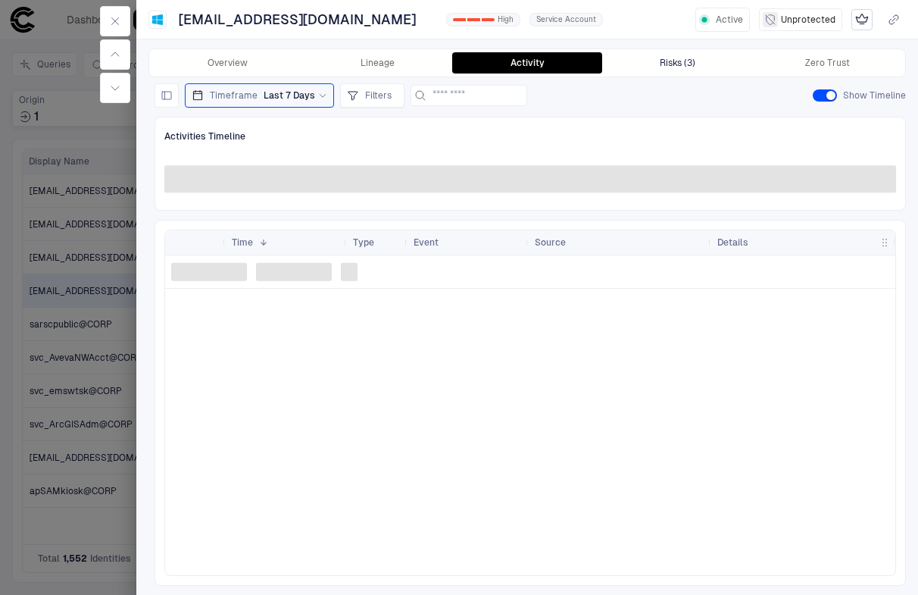
click at [672, 62] on div "Risks (3)" at bounding box center [678, 63] width 36 height 12
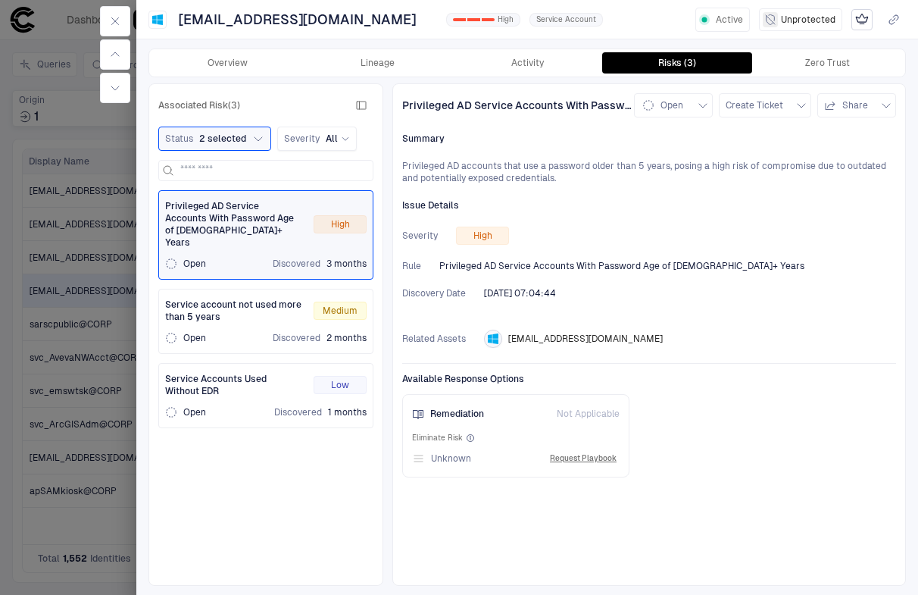
click at [206, 309] on div "Service account not used more than 5 years Medium Open Discovered 2 months" at bounding box center [265, 320] width 201 height 45
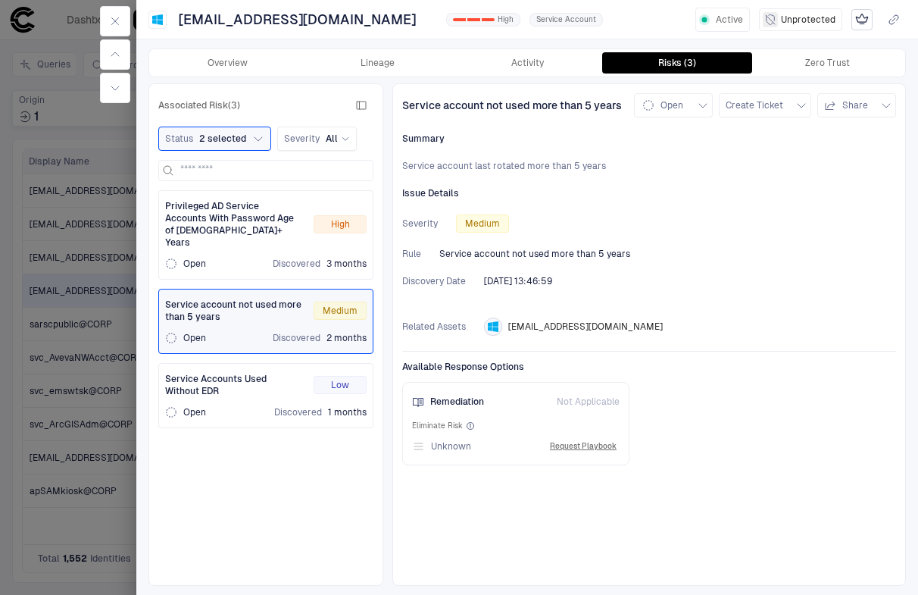
click at [210, 373] on span "Service Accounts Used Without EDR" at bounding box center [233, 385] width 136 height 24
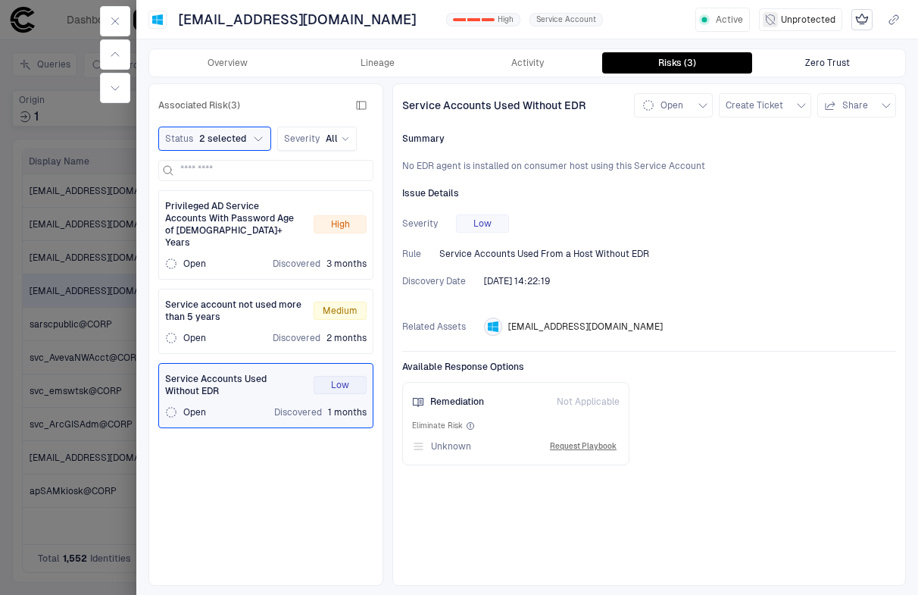
click at [815, 69] on button "Zero Trust" at bounding box center [827, 62] width 150 height 21
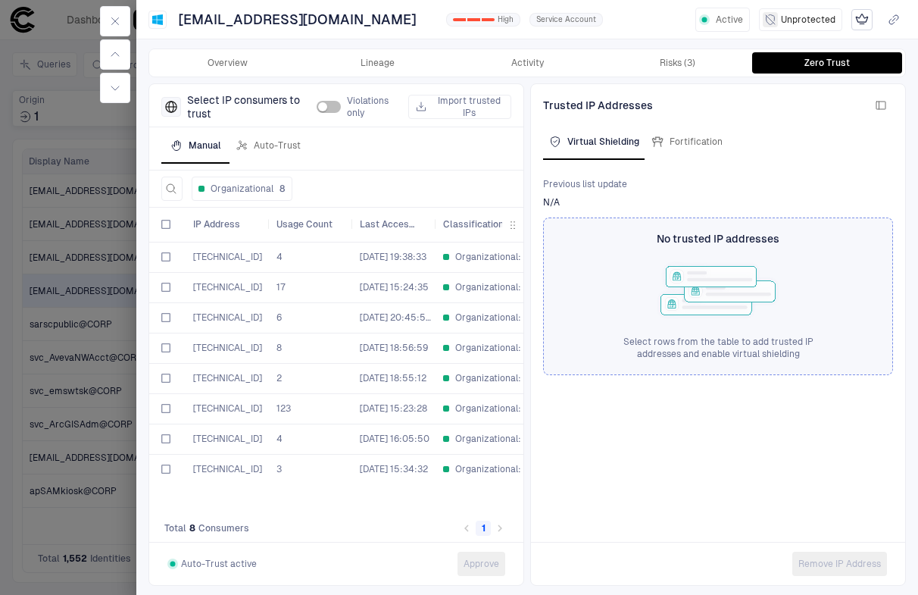
click at [220, 403] on span "[TECHNICAL_ID]" at bounding box center [227, 408] width 69 height 11
click at [121, 21] on button "button" at bounding box center [115, 21] width 30 height 30
